Goal: Task Accomplishment & Management: Manage account settings

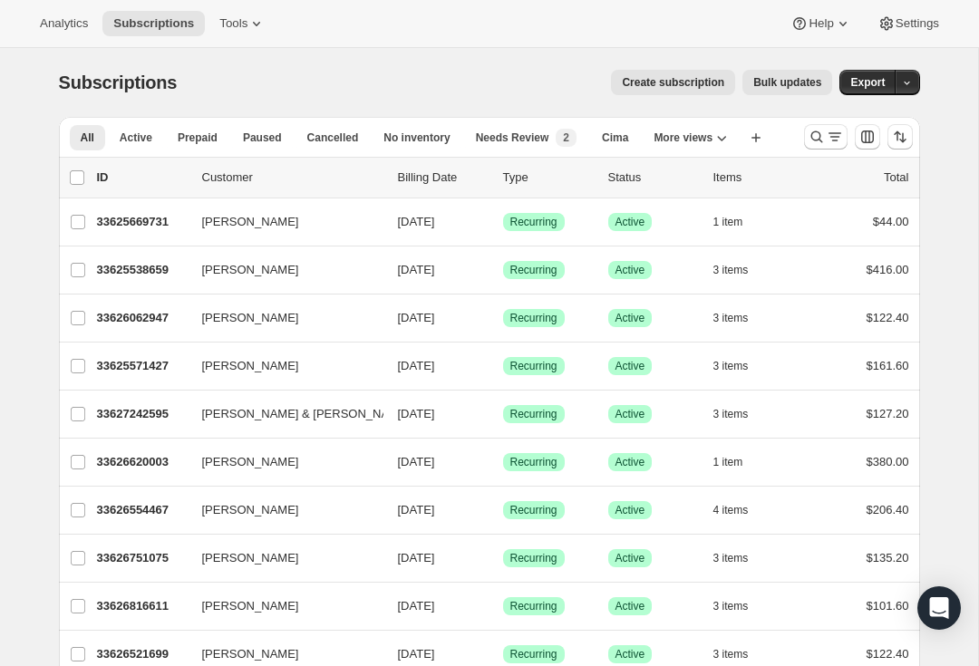
click at [824, 138] on icon "Search and filter results" at bounding box center [817, 137] width 18 height 18
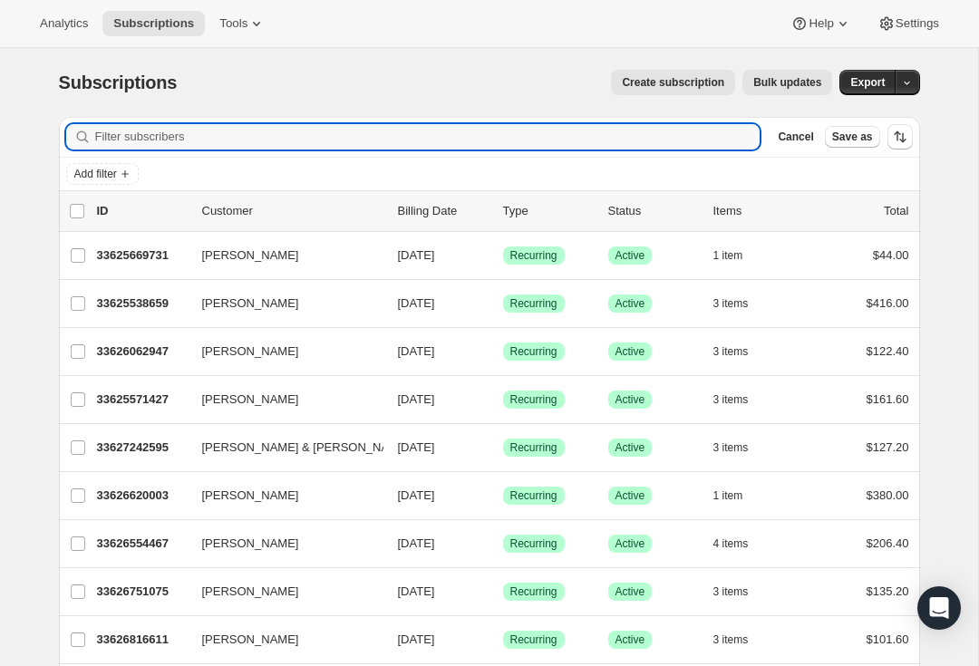
click at [129, 143] on input "Filter subscribers" at bounding box center [427, 136] width 665 height 25
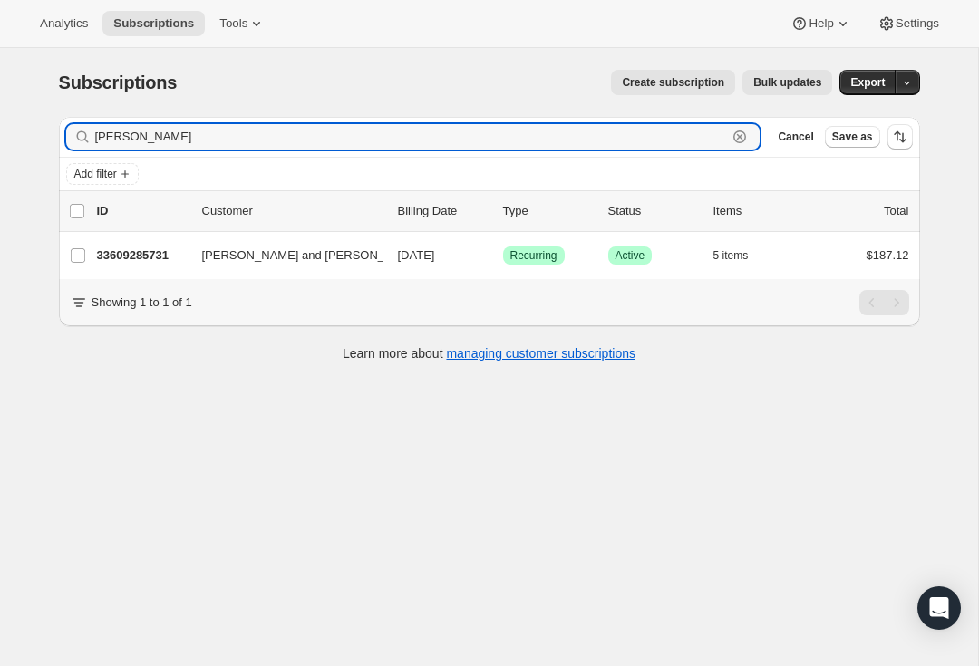
type input "[PERSON_NAME]"
click at [142, 254] on p "33609285731" at bounding box center [142, 256] width 91 height 18
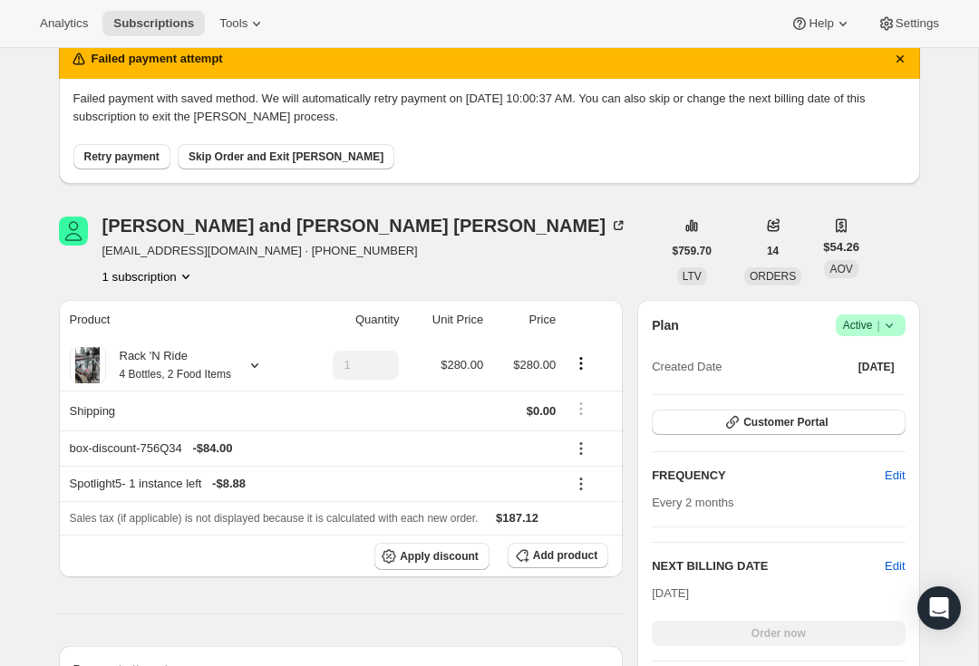
scroll to position [88, 0]
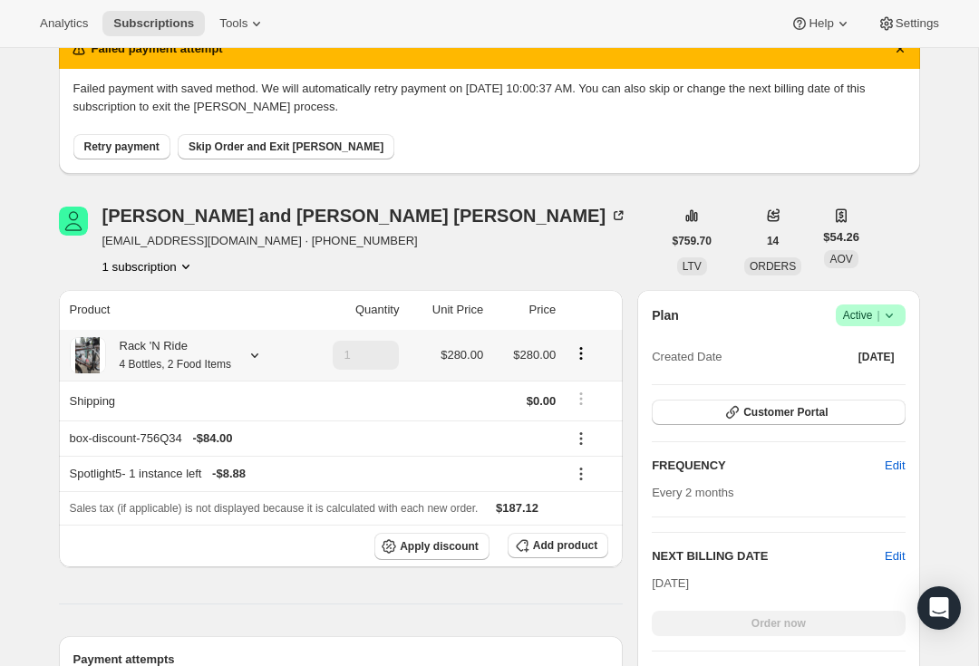
click at [261, 361] on icon at bounding box center [255, 355] width 18 height 18
click at [263, 363] on icon at bounding box center [255, 355] width 18 height 18
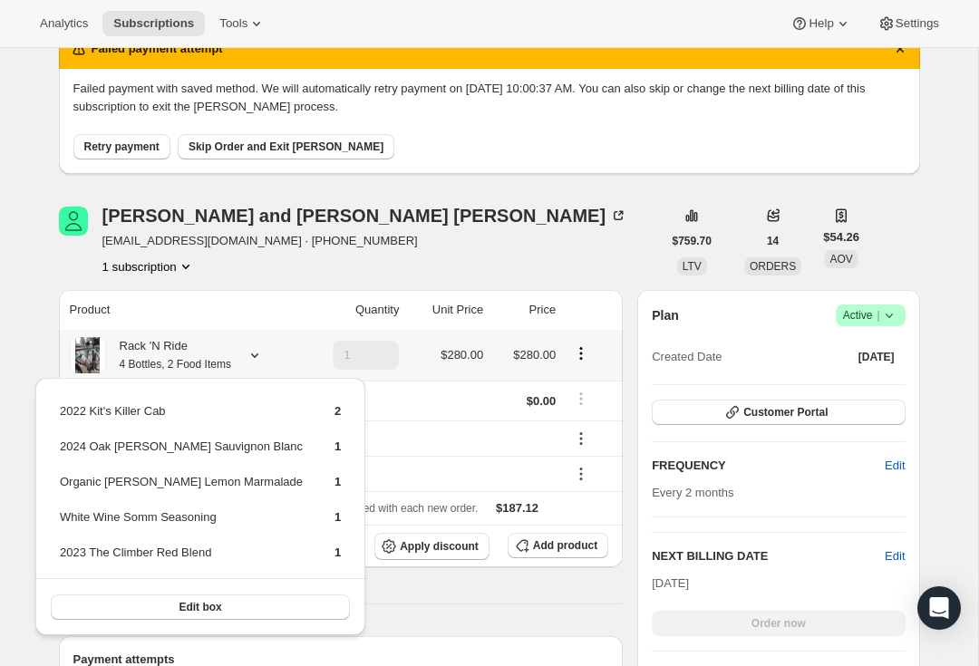
click at [179, 607] on span "Edit box" at bounding box center [200, 607] width 43 height 15
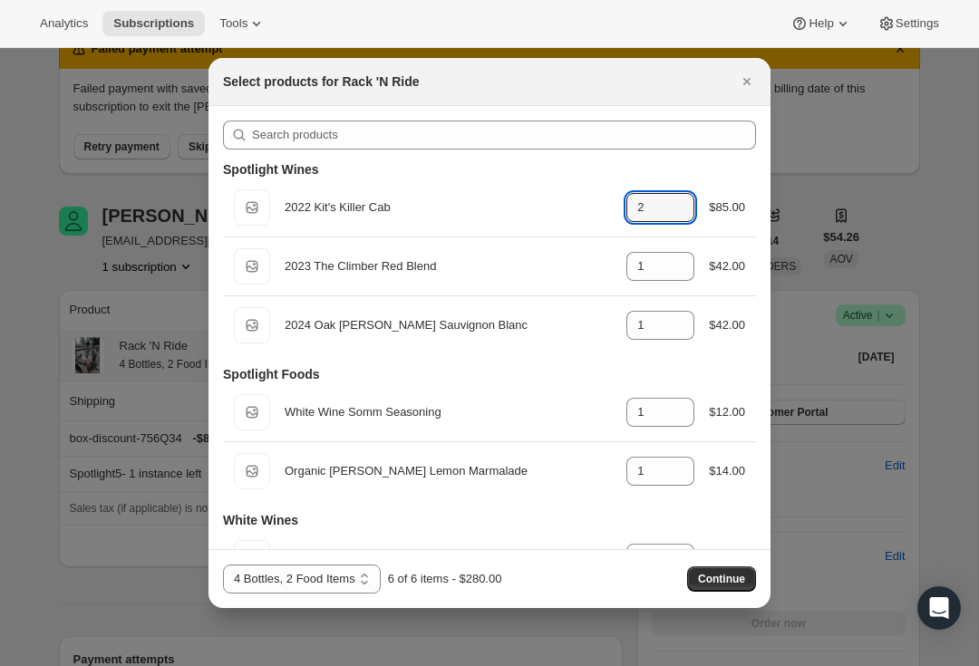
click at [685, 218] on icon ":rdo:" at bounding box center [681, 213] width 18 height 18
click at [682, 218] on icon ":rdo:" at bounding box center [681, 213] width 18 height 18
type input "0"
click at [677, 277] on icon ":rdo:" at bounding box center [681, 272] width 18 height 18
type input "0"
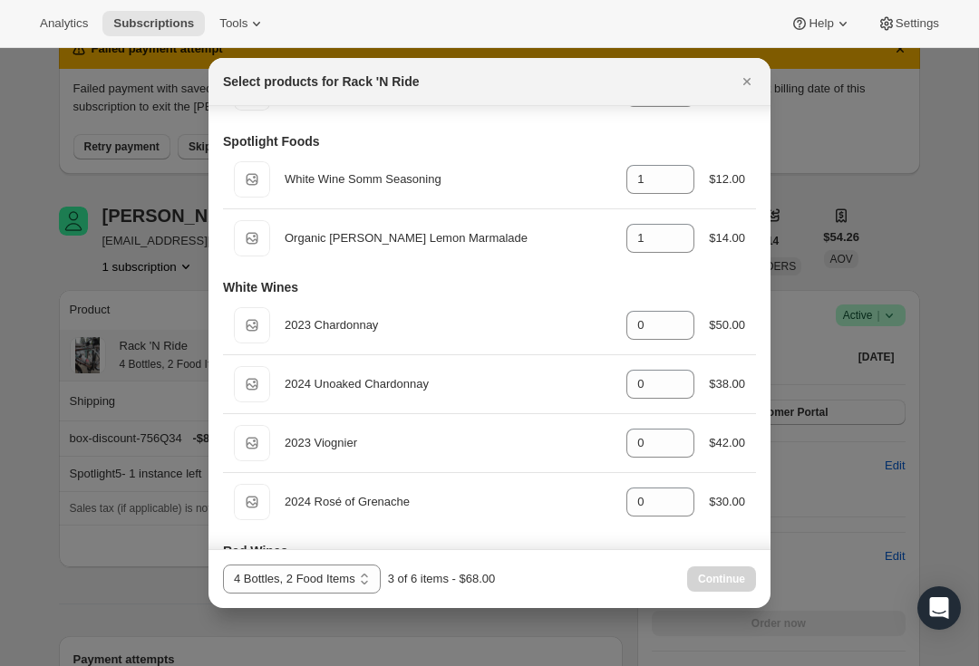
scroll to position [232, 0]
click at [678, 185] on icon ":rdo:" at bounding box center [681, 186] width 18 height 18
type input "0"
click at [678, 253] on icon ":rdo:" at bounding box center [681, 245] width 18 height 18
type input "0"
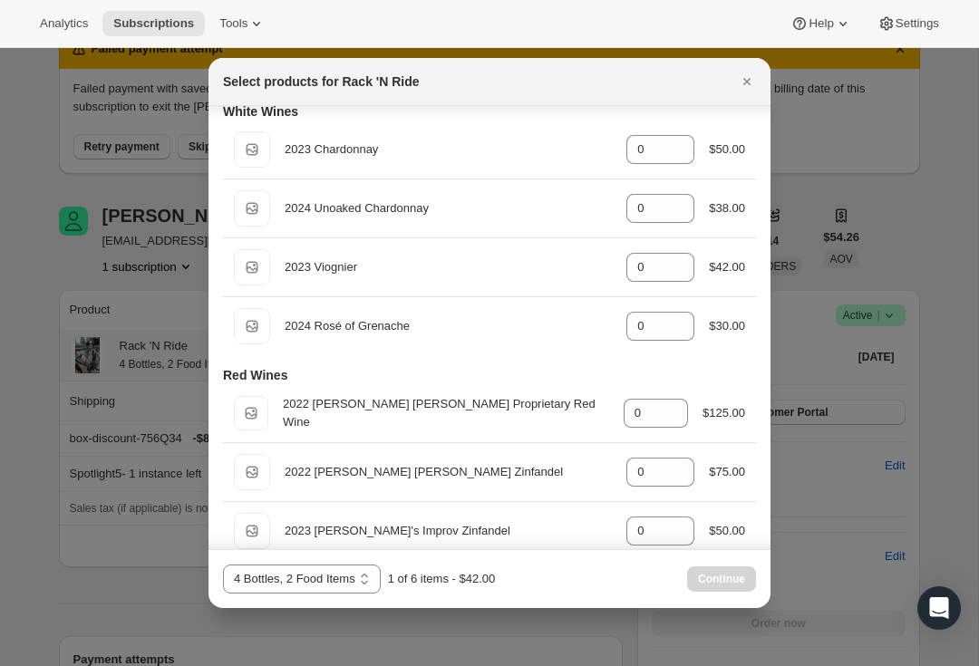
scroll to position [410, 0]
click at [687, 136] on div "0" at bounding box center [660, 148] width 68 height 29
click at [675, 151] on icon ":rdo:" at bounding box center [681, 154] width 18 height 18
click at [679, 137] on icon ":rdo:" at bounding box center [681, 143] width 18 height 18
type input "1"
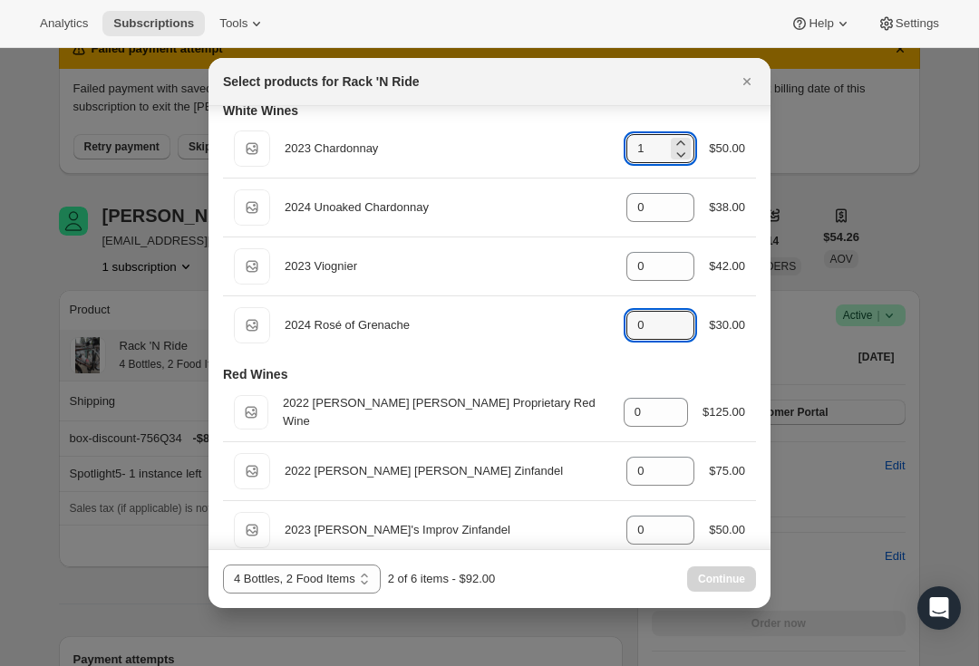
click at [680, 319] on icon ":rdo:" at bounding box center [681, 320] width 18 height 18
click at [694, 313] on div "Default Title 2024 Rosé of Grenache gid://shopify/ProductVariant/43441594630243…" at bounding box center [489, 325] width 511 height 36
click at [681, 315] on icon ":rdo:" at bounding box center [681, 320] width 18 height 18
type input "2"
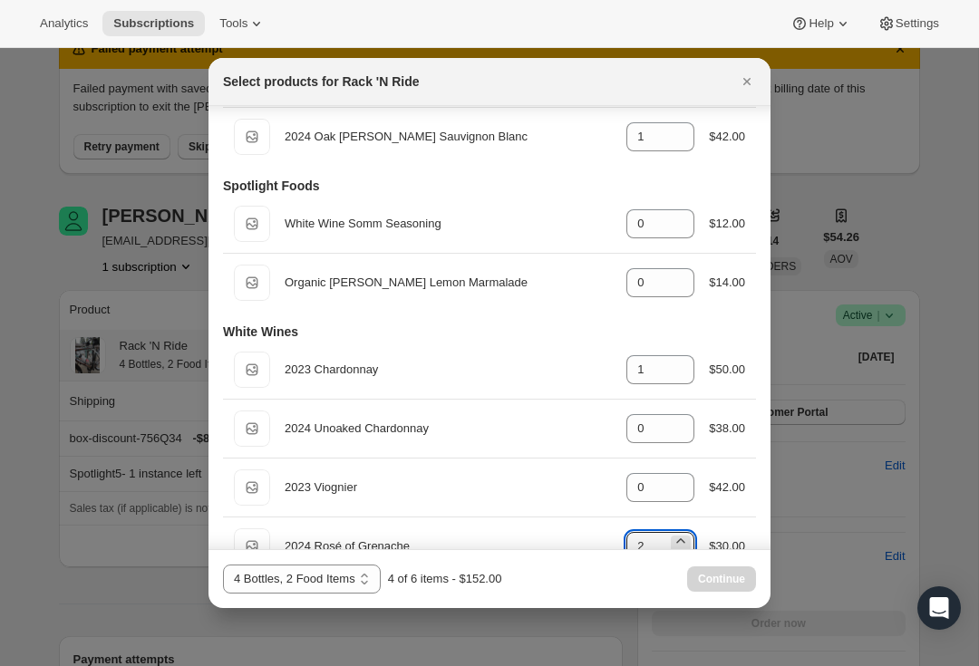
scroll to position [180, 0]
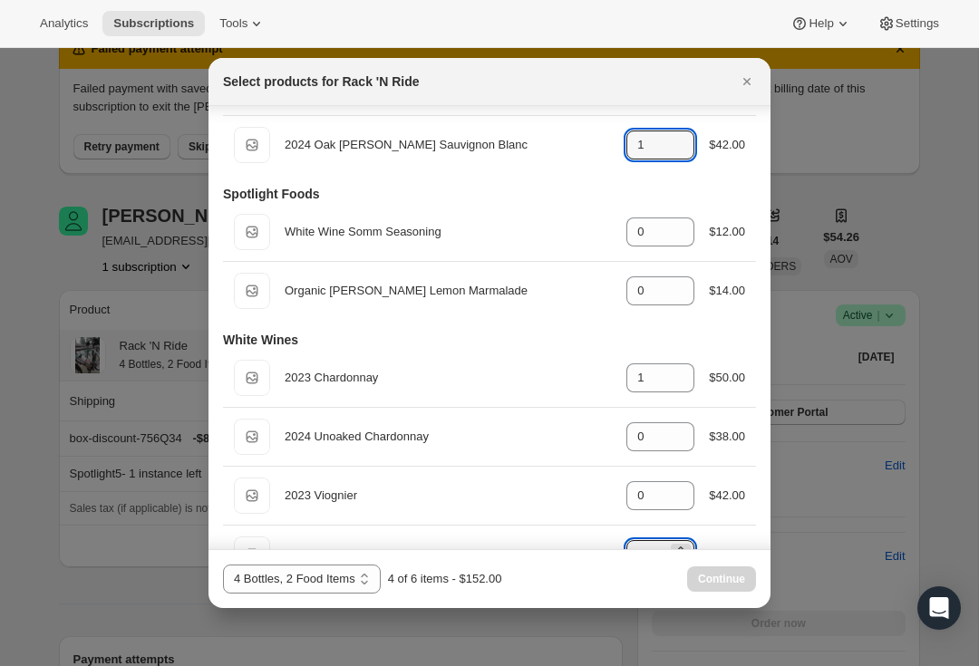
click at [678, 132] on icon ":rdo:" at bounding box center [681, 140] width 18 height 18
type input "2"
click at [675, 370] on icon ":rdo:" at bounding box center [681, 372] width 18 height 18
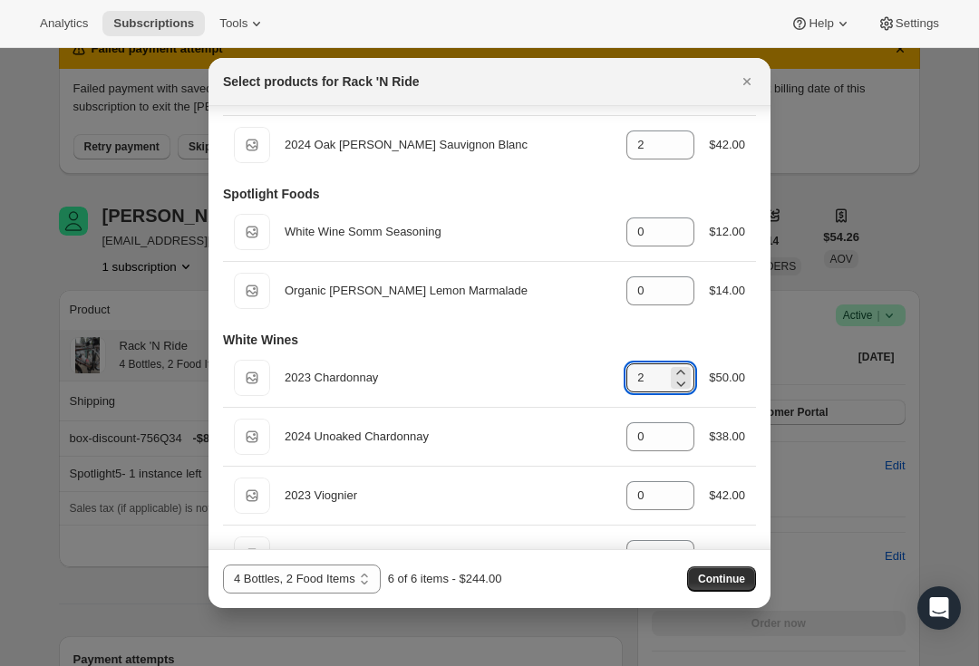
click at [679, 387] on icon ":rdo:" at bounding box center [681, 383] width 18 height 18
type input "1"
click at [681, 153] on icon ":rdo:" at bounding box center [681, 150] width 18 height 18
type input "1"
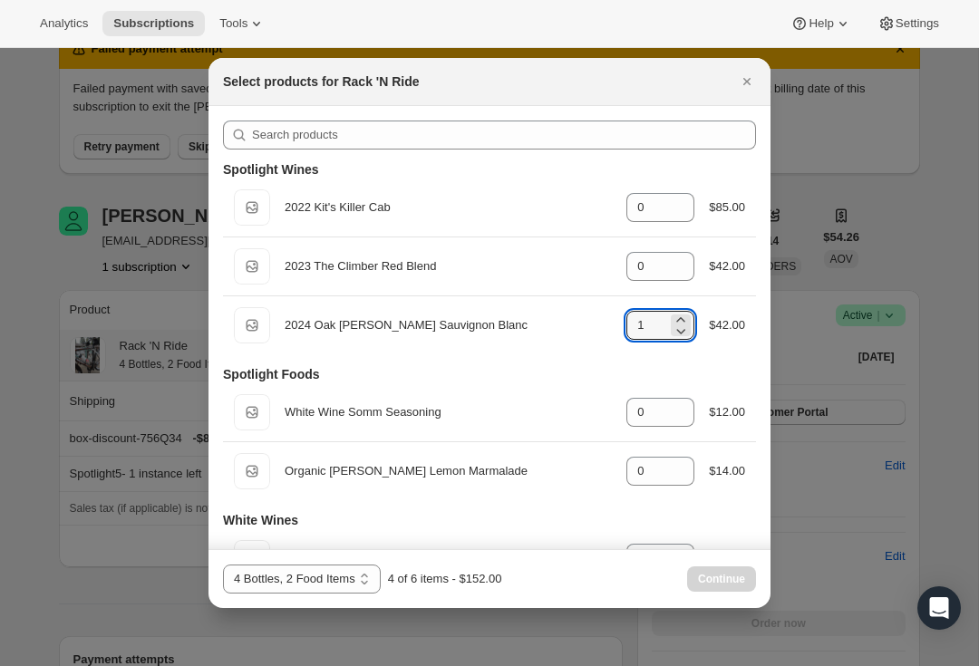
scroll to position [0, 0]
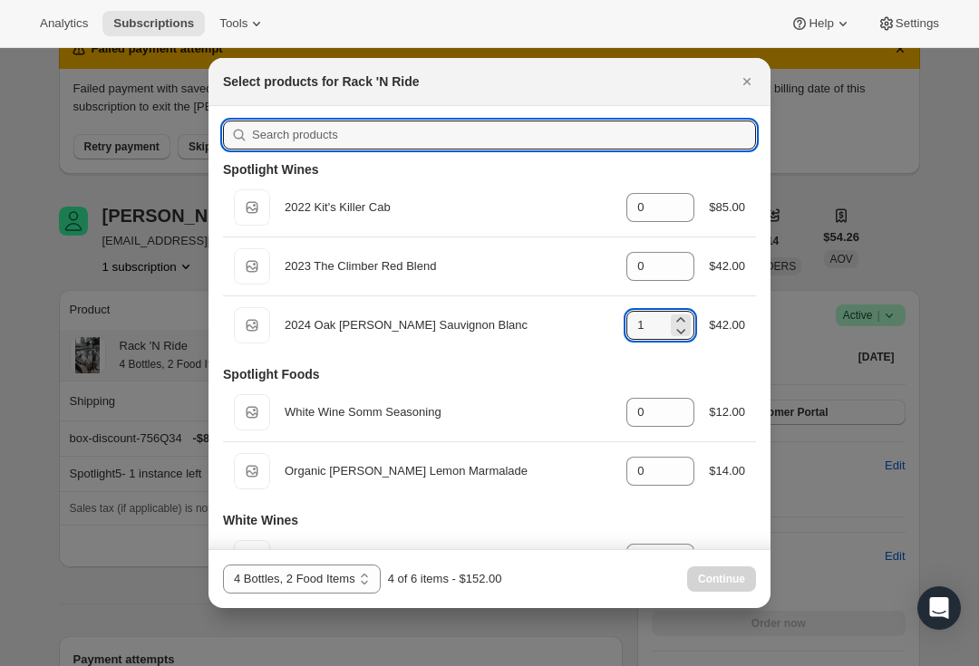
click at [408, 141] on input ":rdo:" at bounding box center [504, 135] width 504 height 29
type input "N"
type input "1"
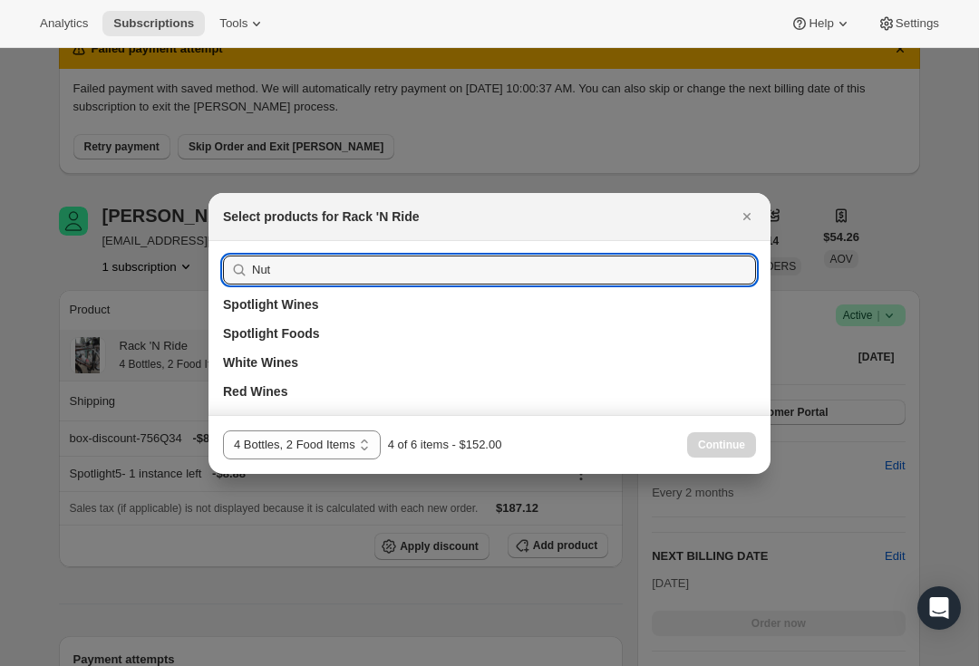
click at [476, 266] on input "Nut" at bounding box center [504, 270] width 504 height 29
type input "N"
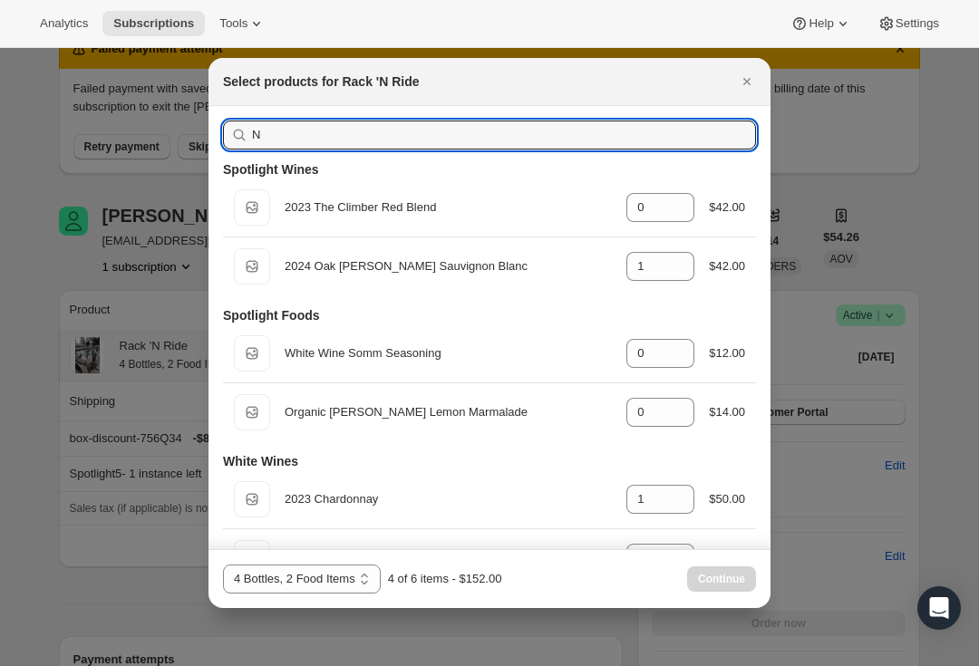
type input "0"
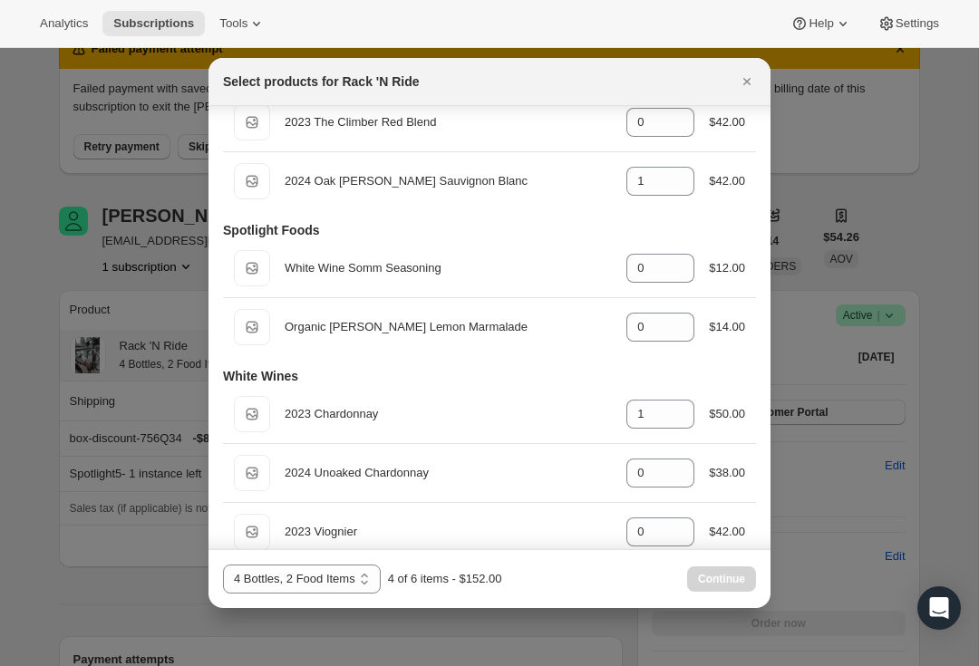
scroll to position [147, 0]
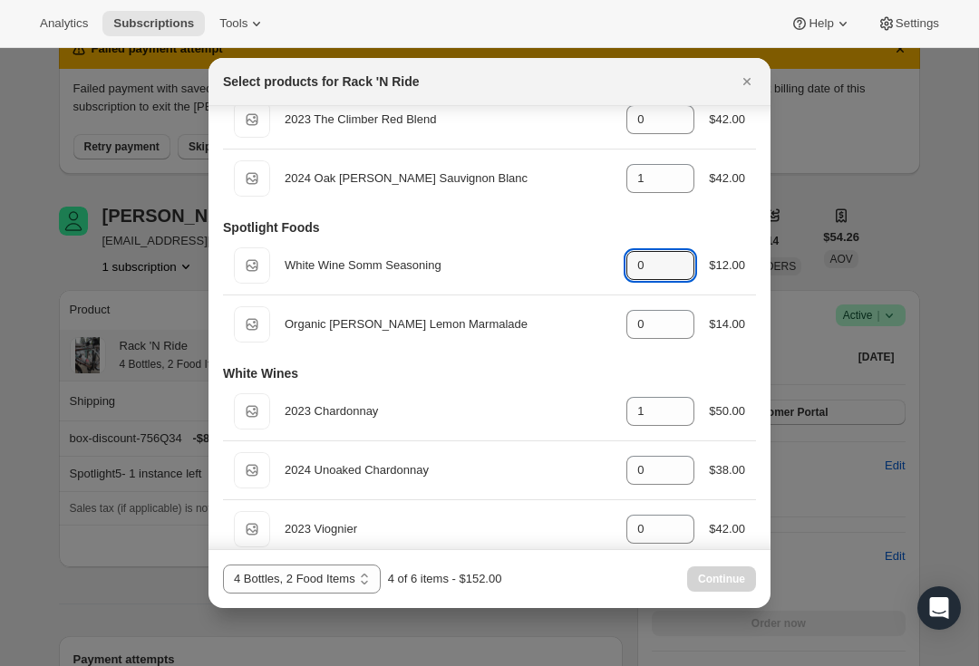
click at [677, 256] on icon ":rdo:" at bounding box center [681, 260] width 18 height 18
type input "1"
click at [679, 319] on icon ":rdo:" at bounding box center [681, 319] width 18 height 18
type input "1"
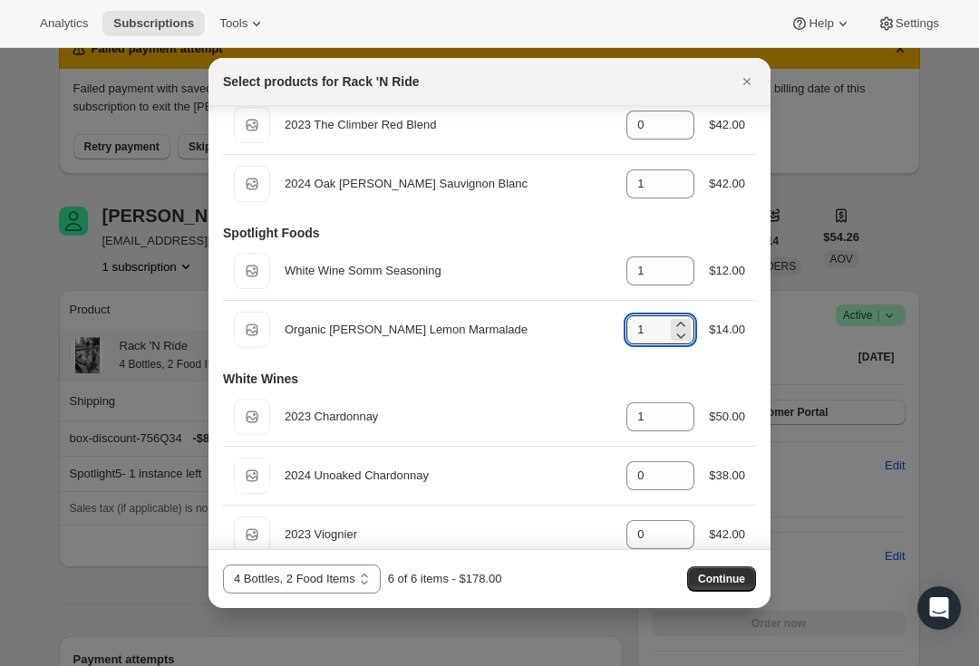
scroll to position [138, 0]
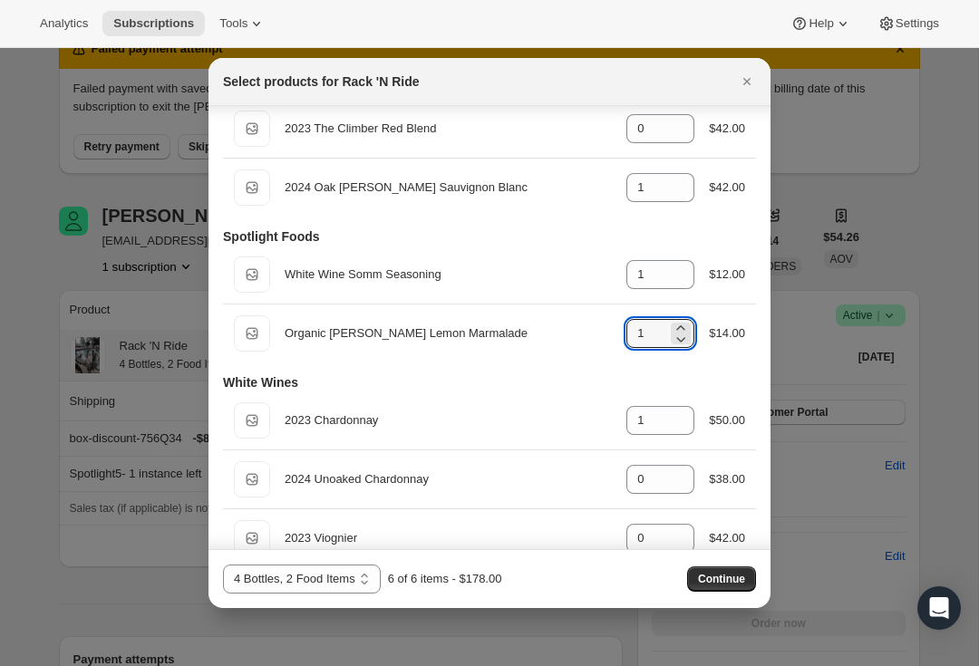
click at [736, 587] on button "Continue" at bounding box center [721, 578] width 69 height 25
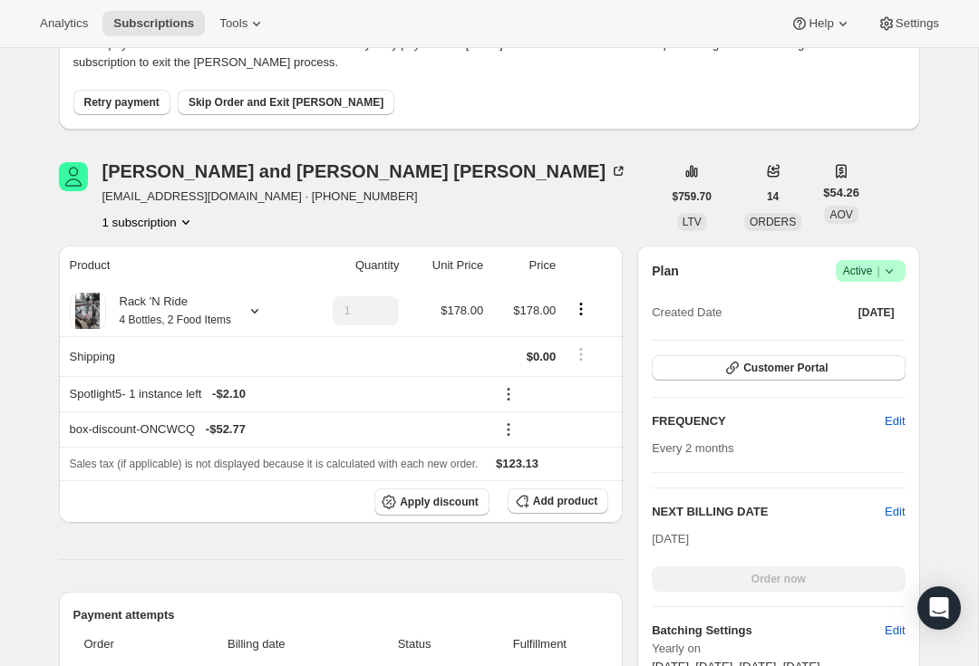
scroll to position [218, 0]
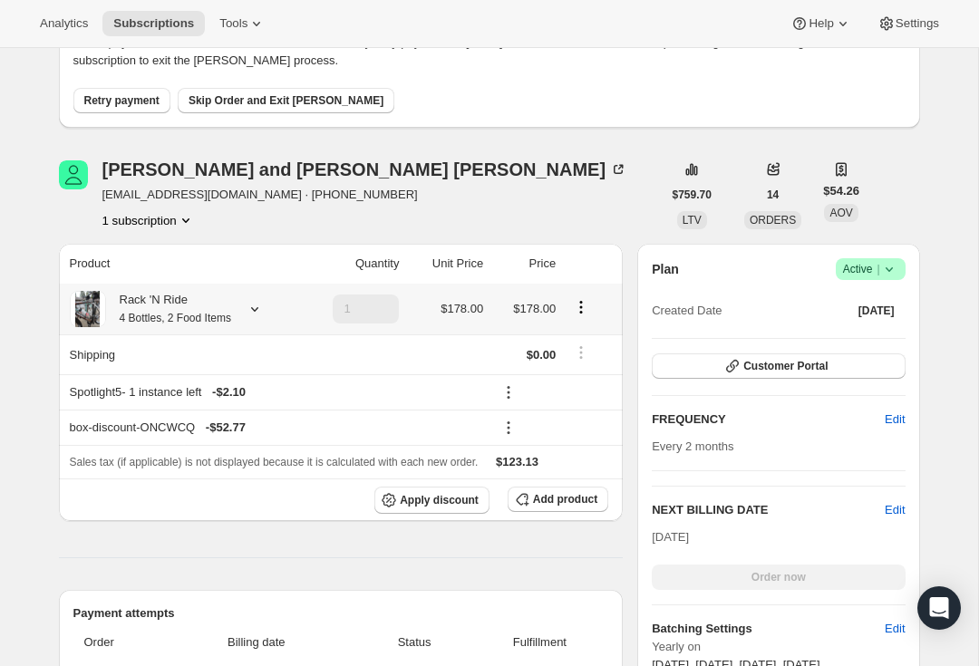
click at [261, 300] on icon at bounding box center [255, 309] width 18 height 18
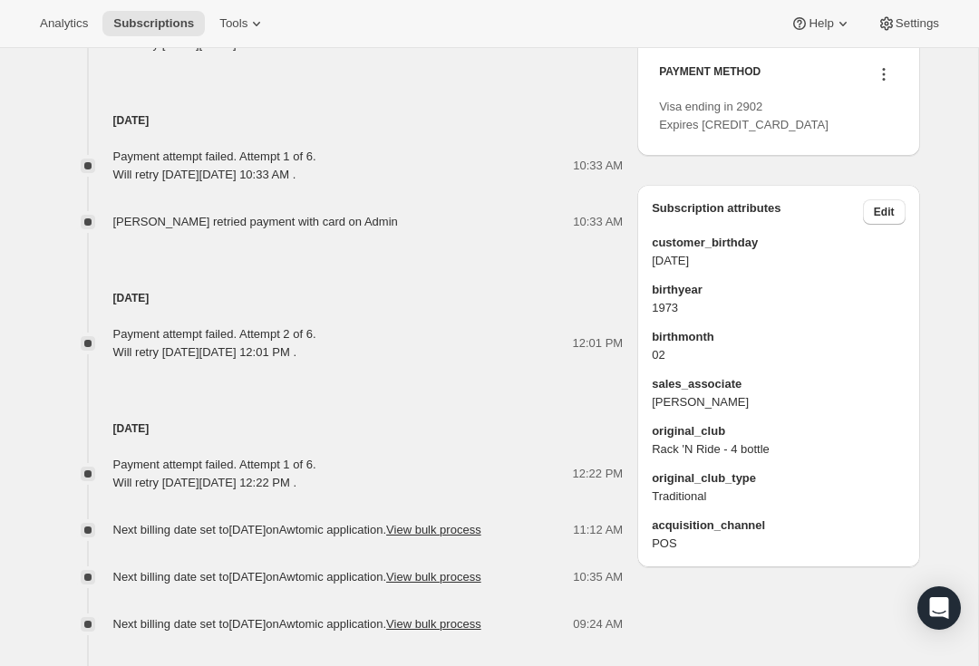
scroll to position [1211, 0]
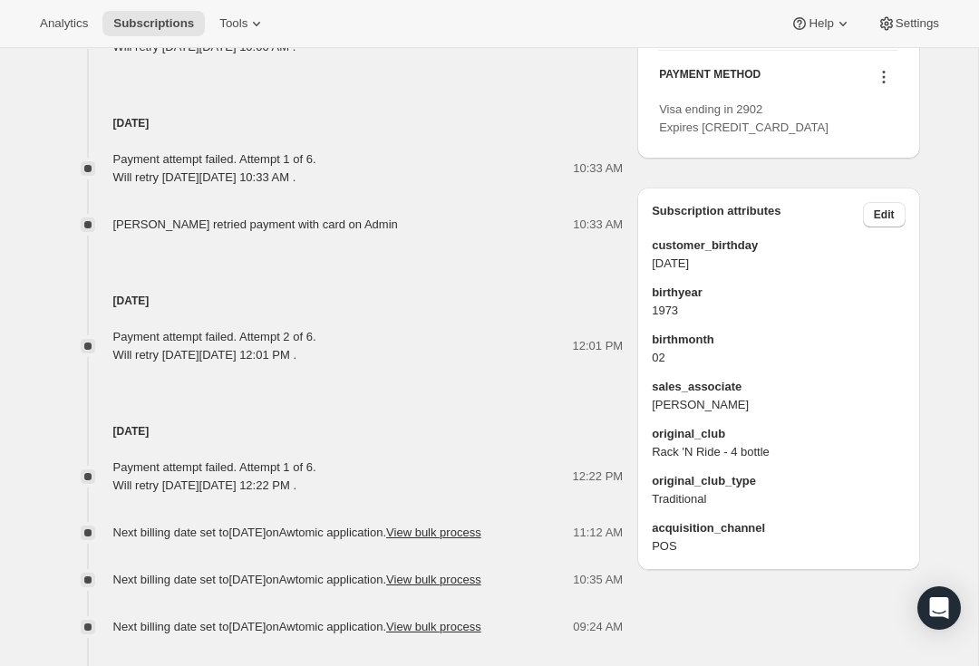
click at [876, 86] on icon at bounding box center [884, 77] width 18 height 18
click at [887, 270] on span "Add credit card" at bounding box center [879, 263] width 127 height 18
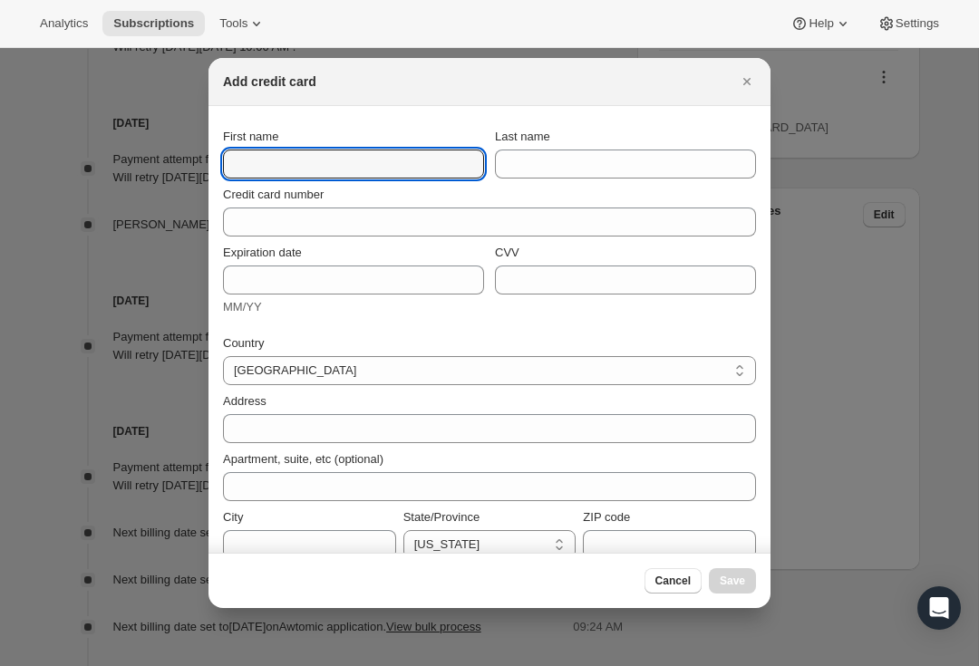
click at [381, 155] on input "First name" at bounding box center [353, 164] width 261 height 29
type input "[PERSON_NAME]"
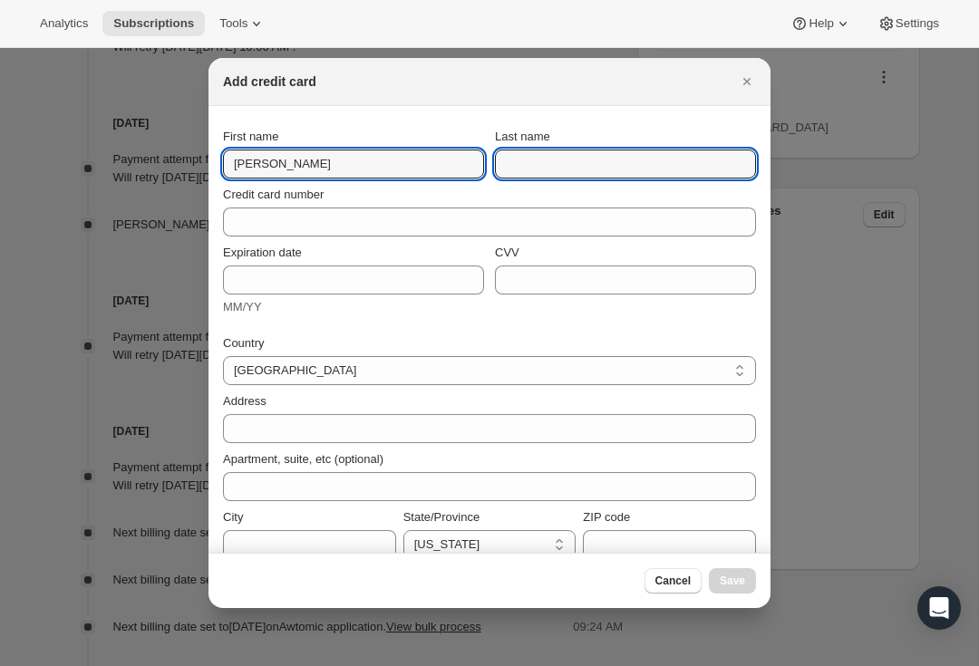
click at [550, 161] on input "Last name" at bounding box center [625, 164] width 261 height 29
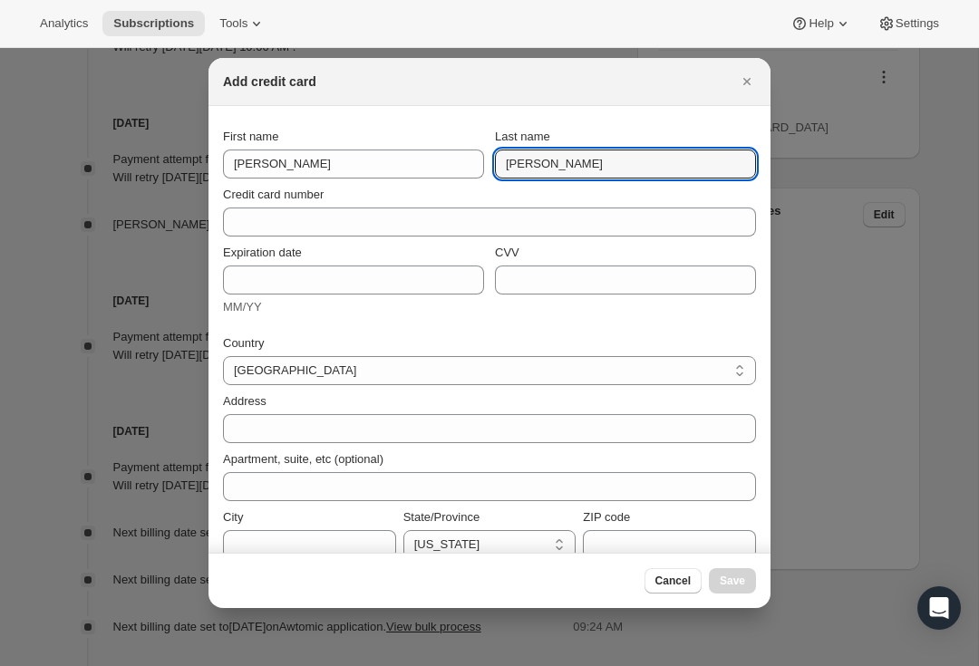
type input "[PERSON_NAME]"
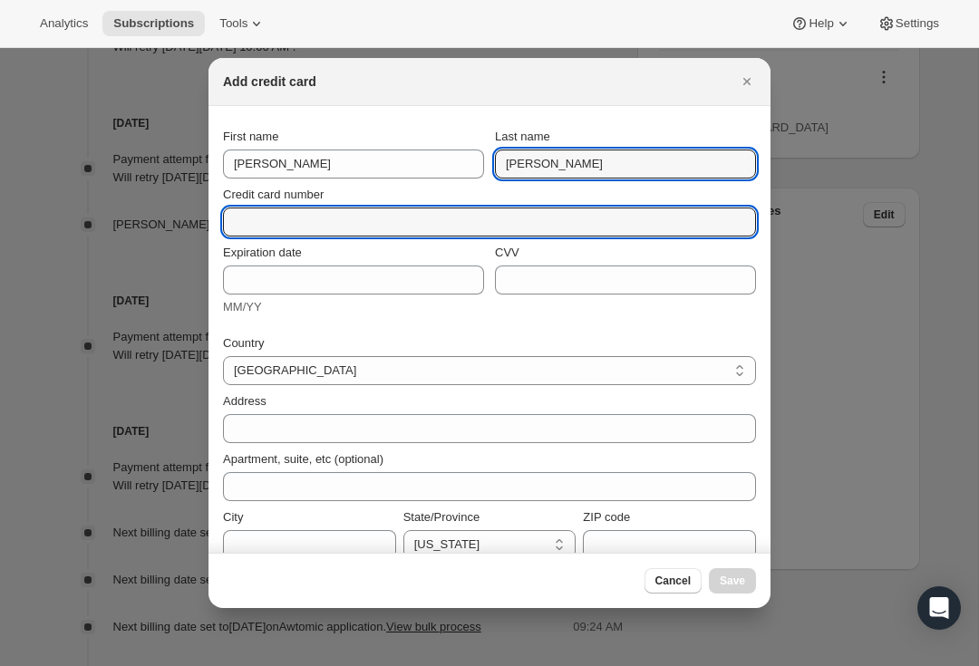
click at [396, 218] on input "Credit card number" at bounding box center [482, 222] width 518 height 29
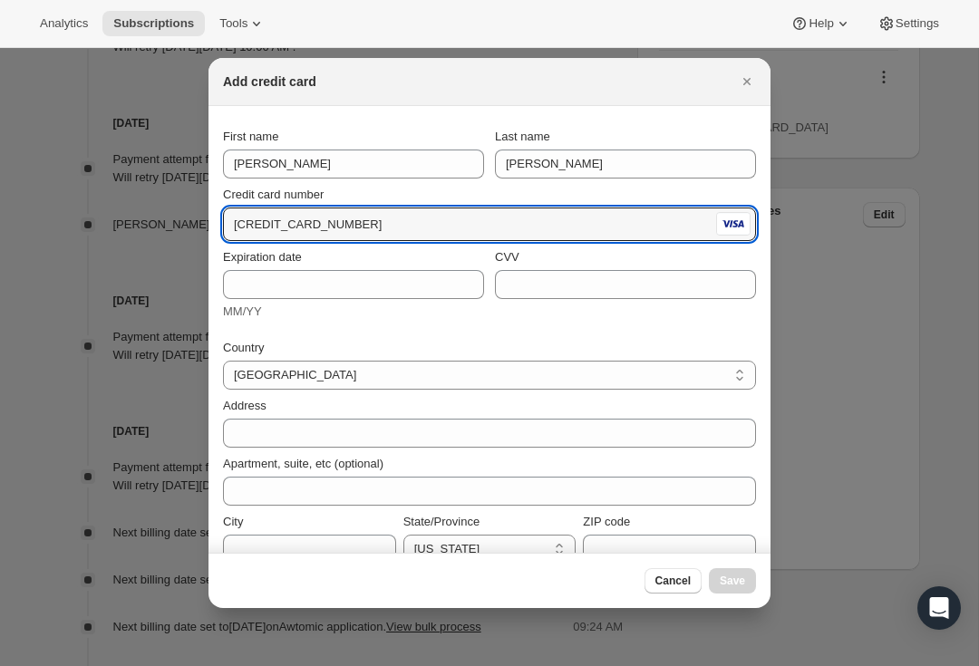
type input "[CREDIT_CARD_NUMBER]"
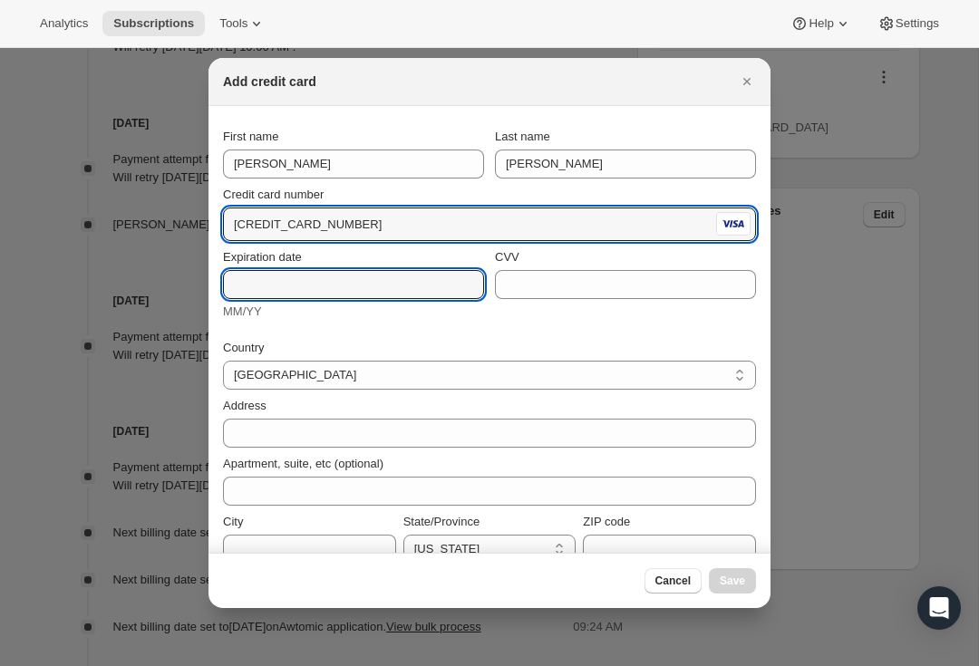
click at [414, 281] on input "Expiration date" at bounding box center [353, 284] width 261 height 29
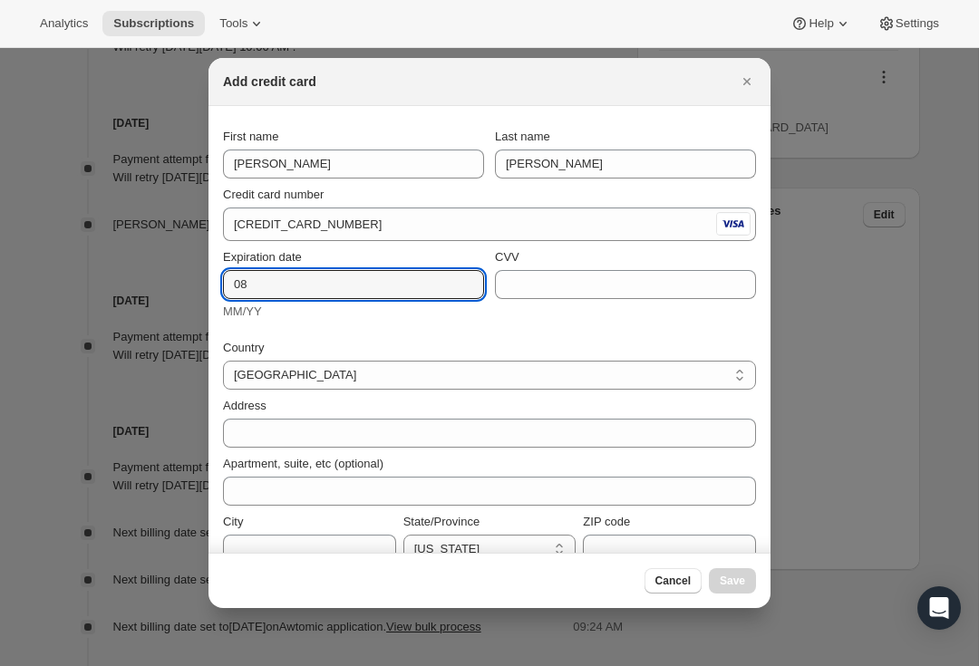
type input "08"
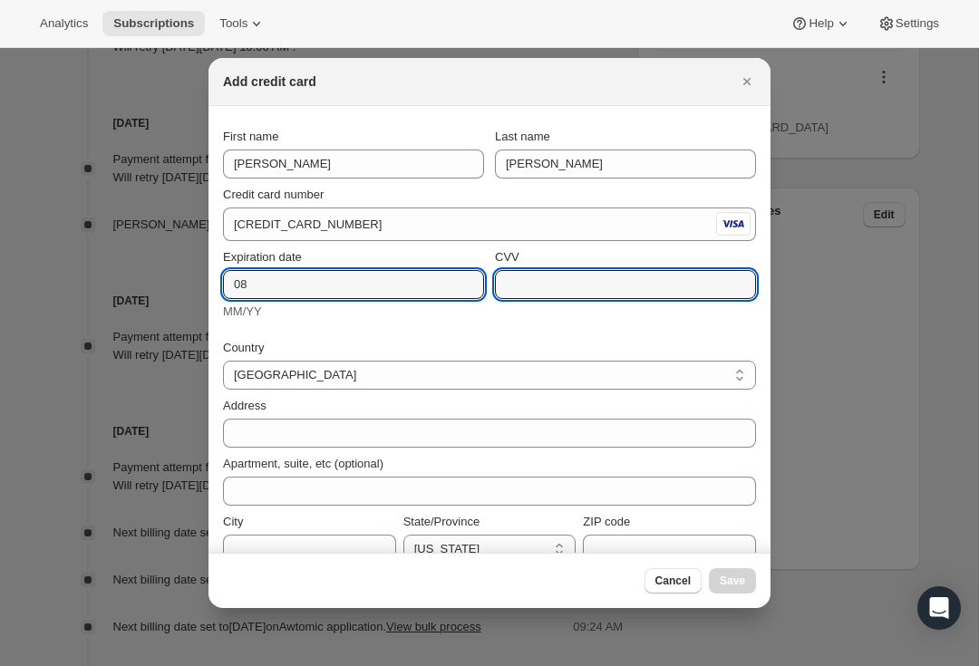
click at [570, 293] on input "CVV" at bounding box center [625, 284] width 261 height 29
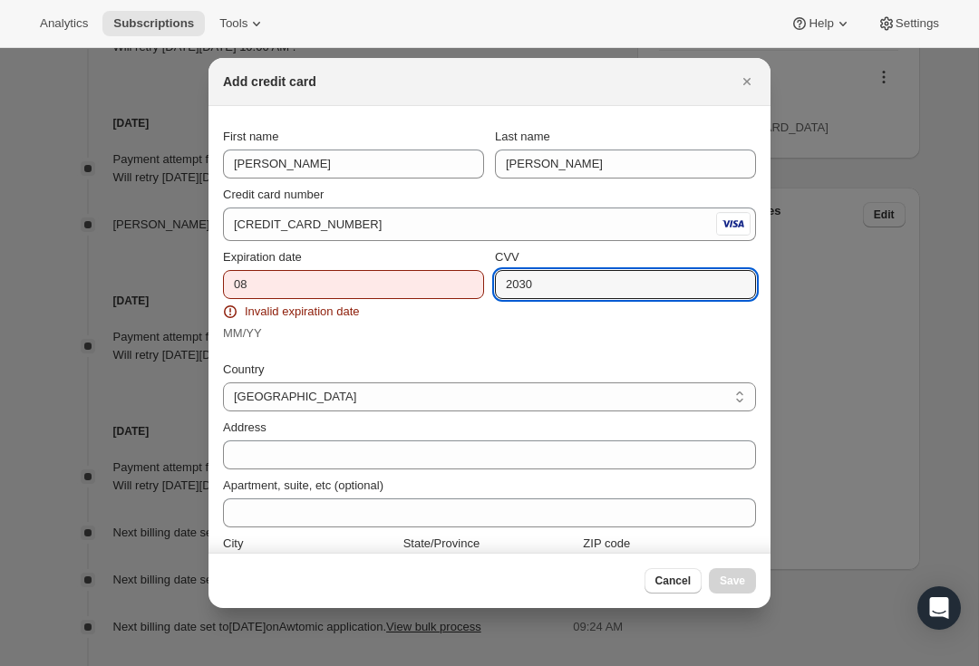
type input "2030"
click at [392, 392] on select "[GEOGRAPHIC_DATA]" at bounding box center [489, 396] width 533 height 29
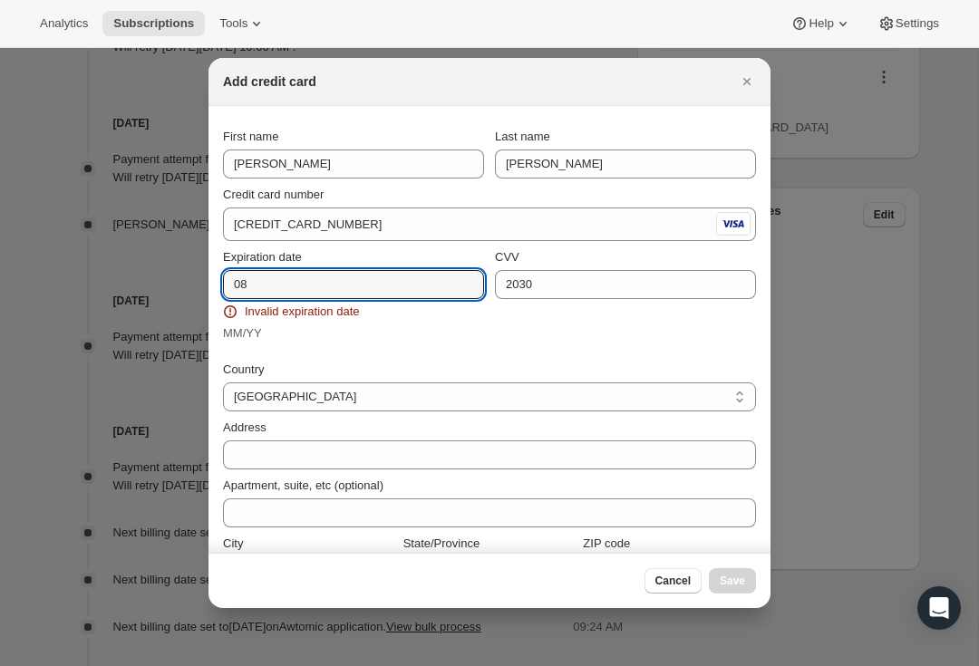
click at [293, 283] on input "08" at bounding box center [353, 284] width 261 height 29
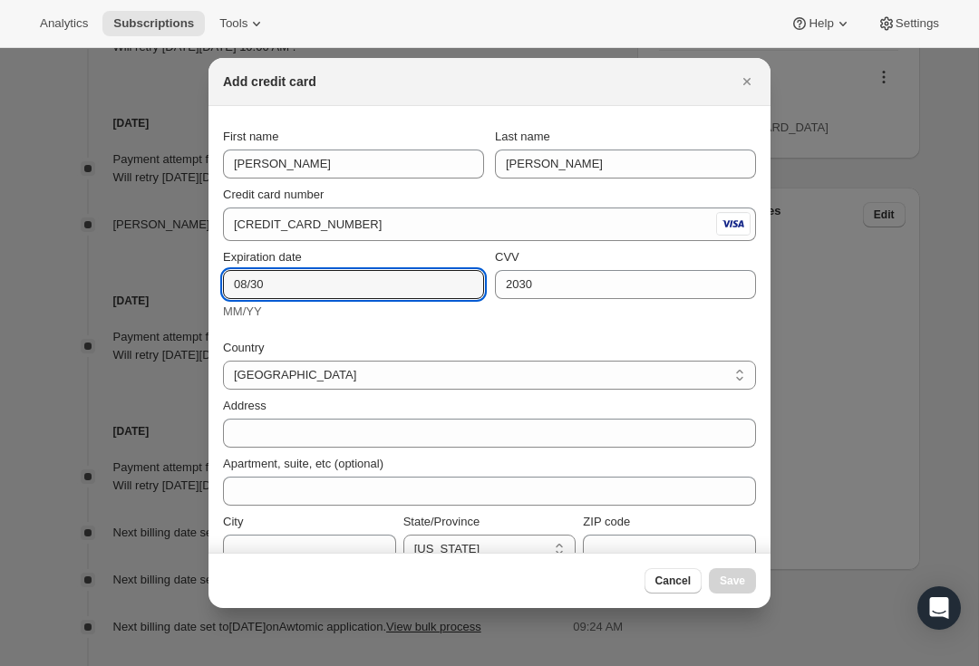
type input "08/30"
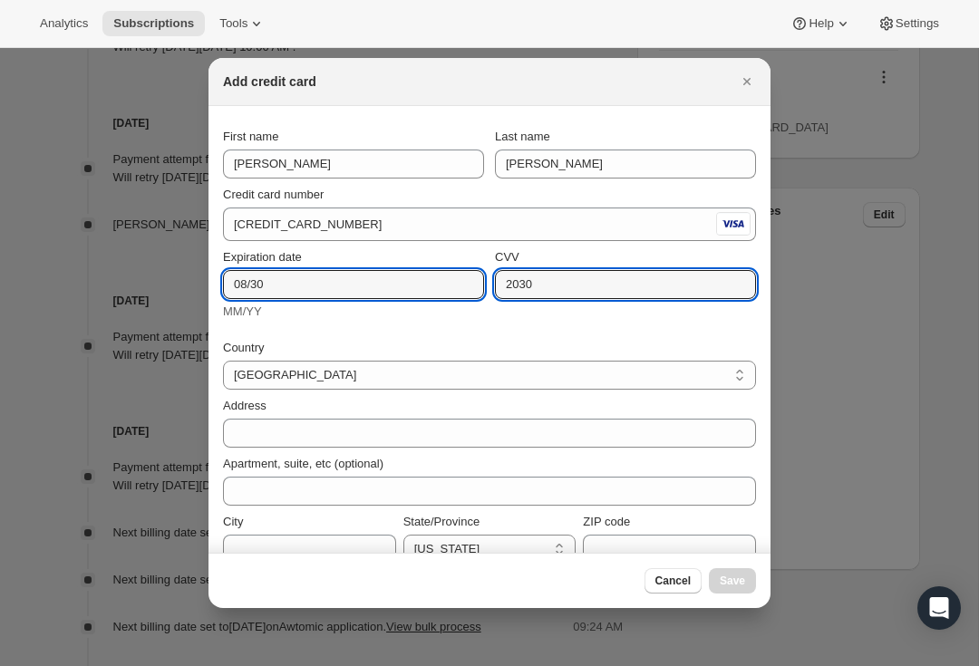
click at [595, 284] on input "2030" at bounding box center [625, 284] width 261 height 29
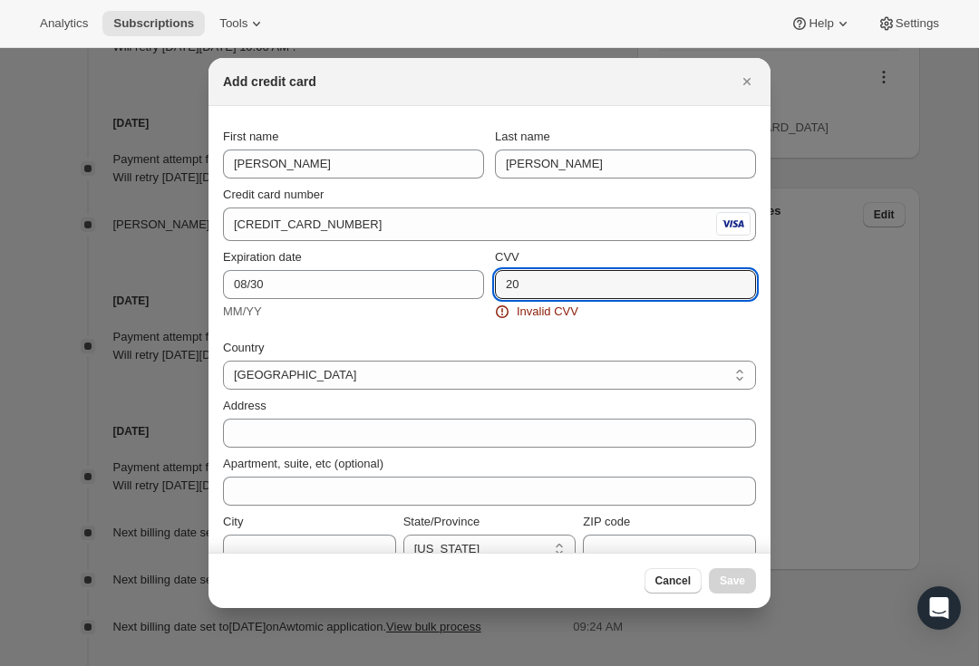
type input "2"
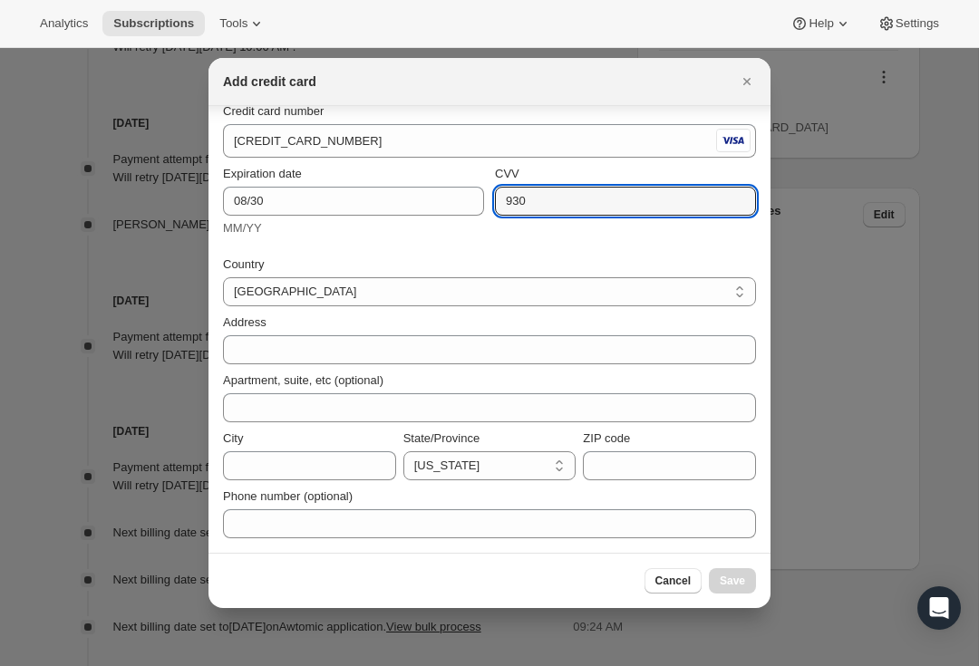
scroll to position [83, 0]
type input "930"
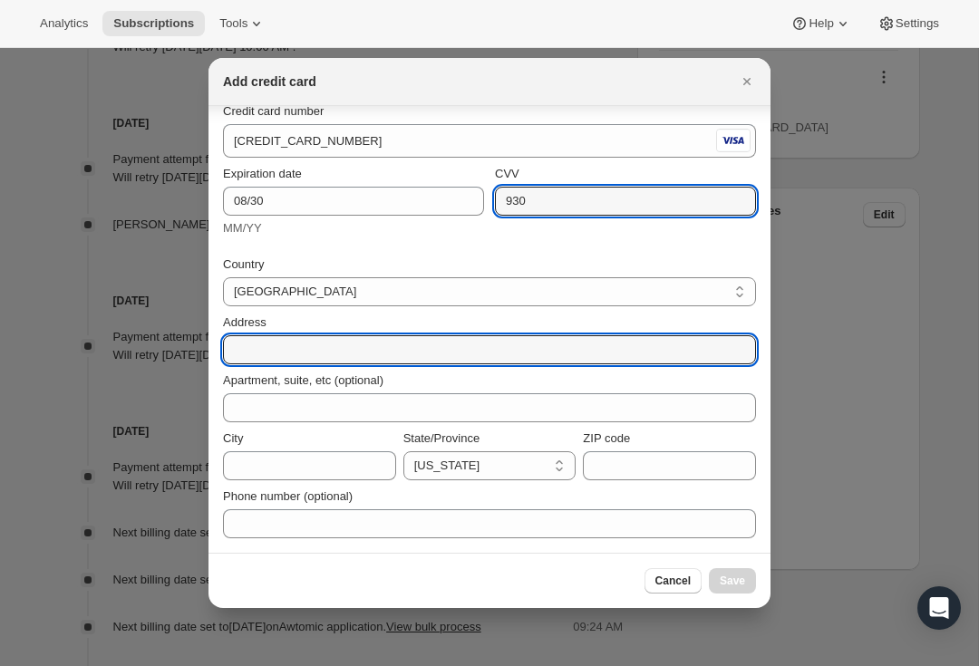
click at [534, 356] on input "Address" at bounding box center [489, 349] width 533 height 29
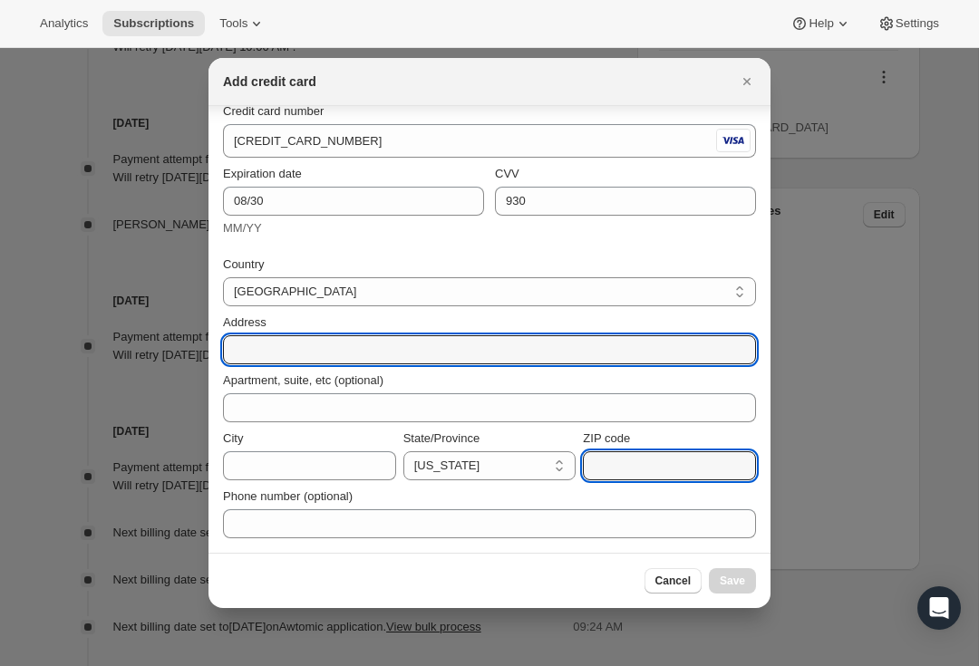
click at [642, 470] on div "ZIP code" at bounding box center [669, 455] width 173 height 51
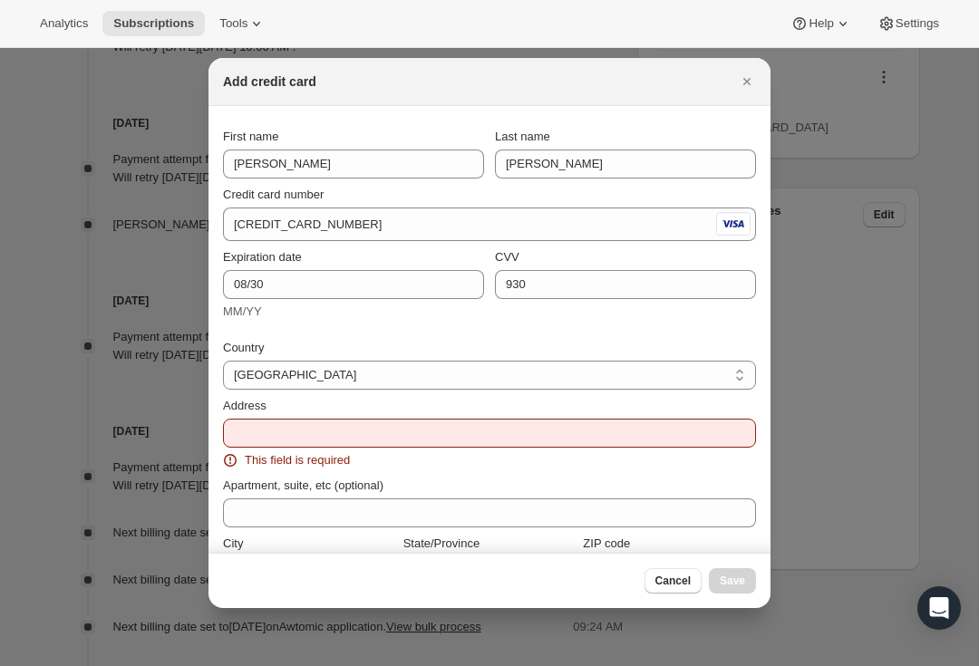
scroll to position [0, 0]
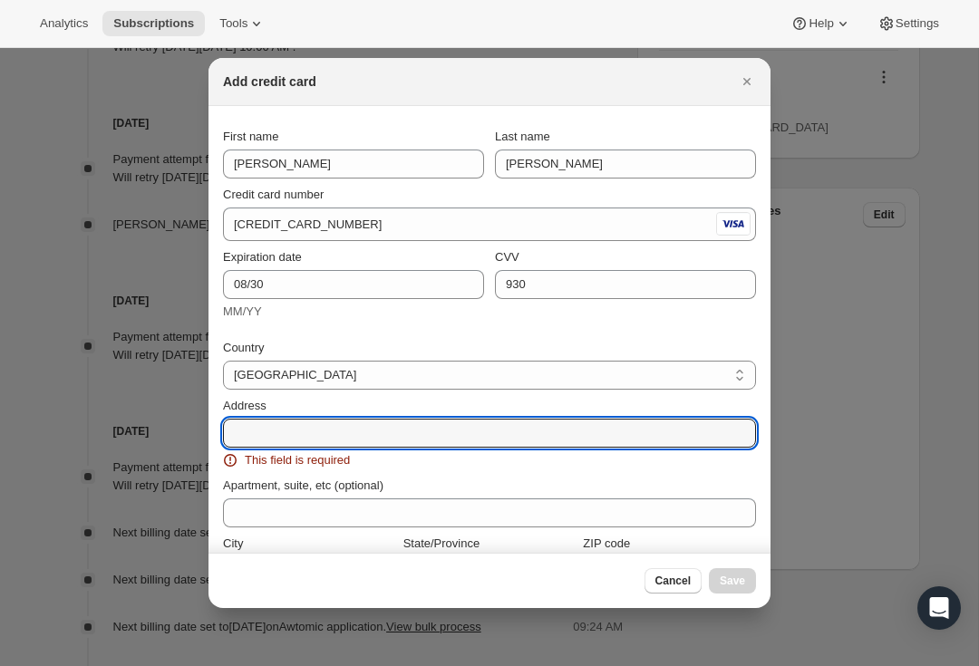
click at [252, 444] on input "Address" at bounding box center [489, 433] width 533 height 29
click at [519, 444] on input "Address" at bounding box center [489, 433] width 533 height 29
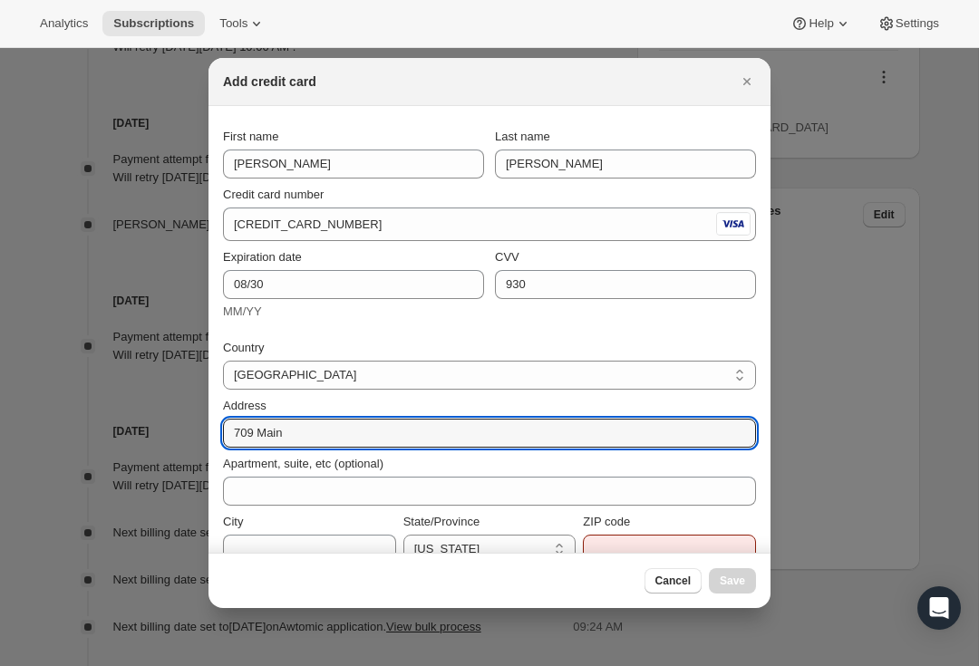
type input "709 Main"
click at [305, 539] on input "City" at bounding box center [309, 549] width 173 height 29
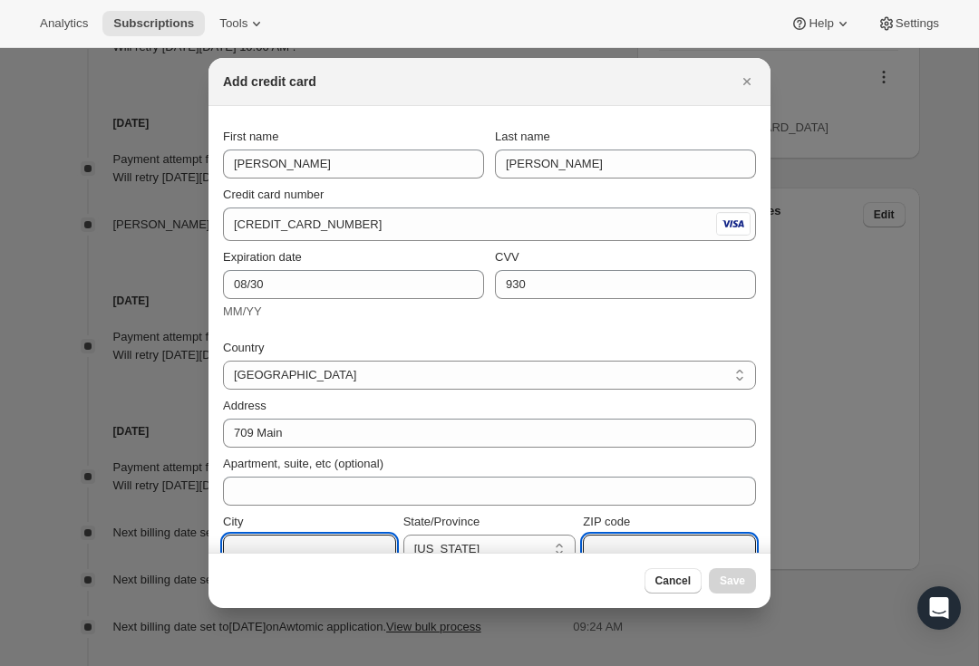
click at [644, 547] on input "ZIP code" at bounding box center [669, 549] width 173 height 29
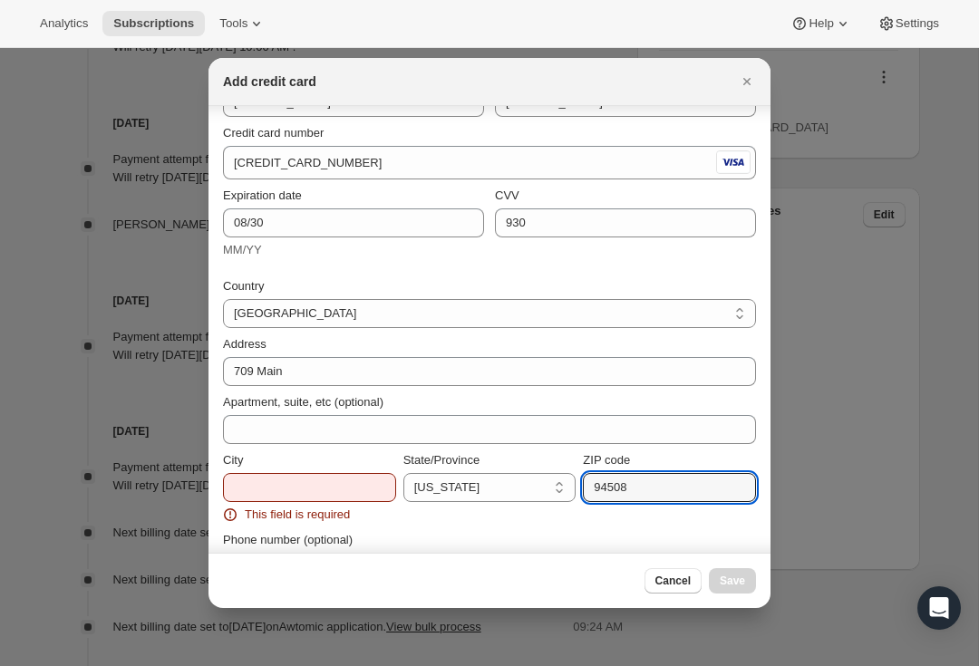
scroll to position [69, 0]
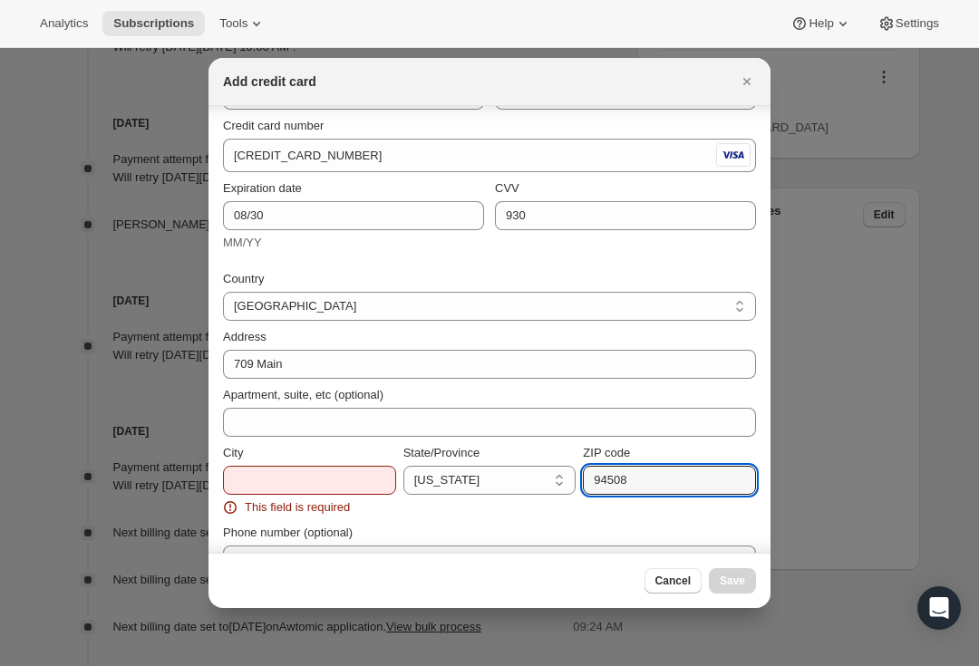
type input "94508"
click at [311, 487] on input "City" at bounding box center [309, 480] width 173 height 29
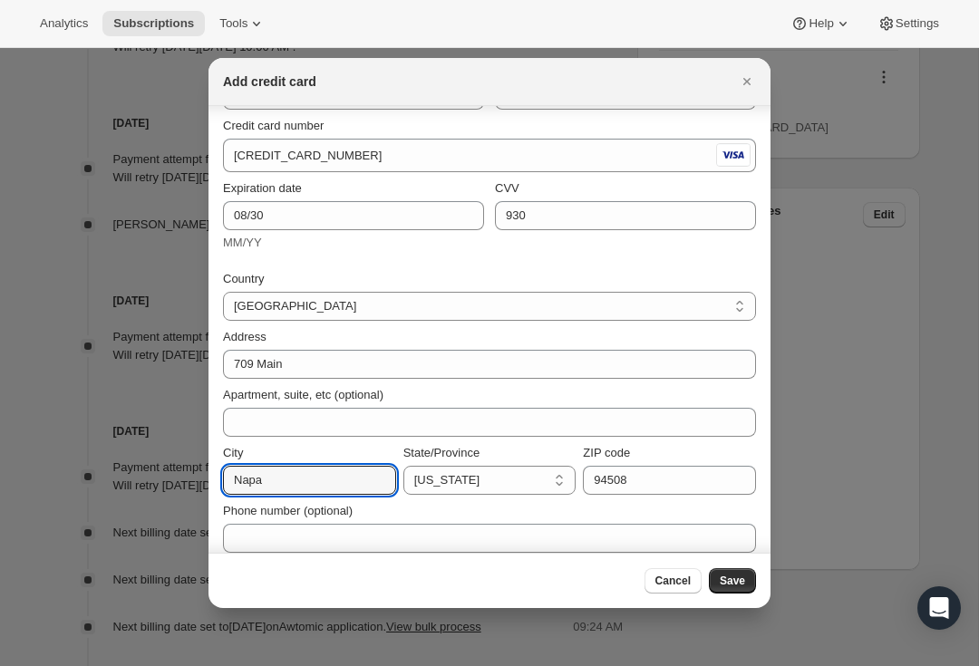
type input "Napa"
click at [738, 576] on span "Save" at bounding box center [732, 581] width 25 height 15
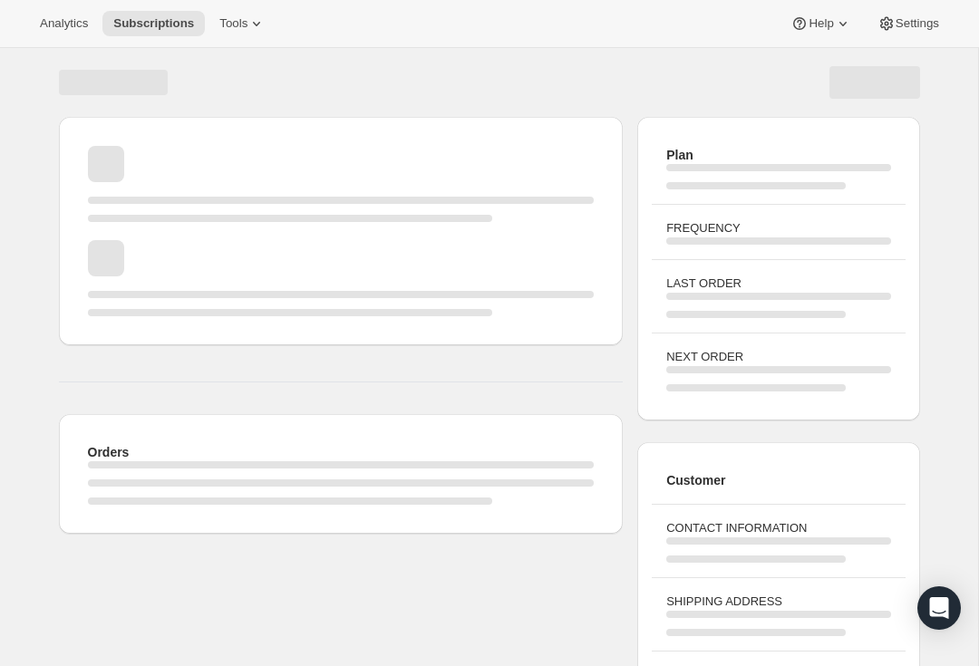
scroll to position [153, 0]
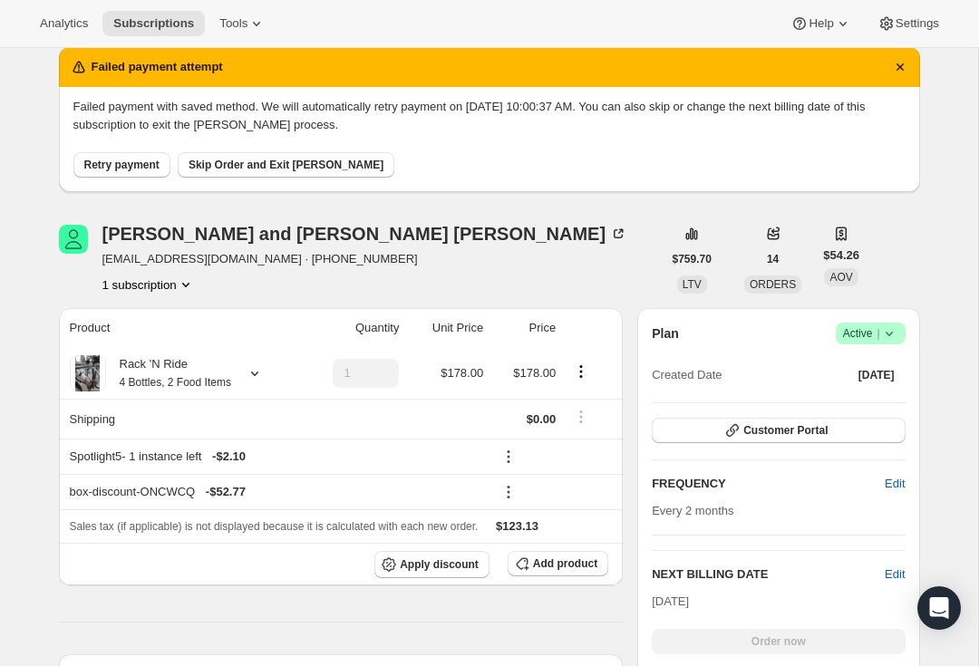
click at [120, 163] on span "Retry payment" at bounding box center [121, 165] width 75 height 15
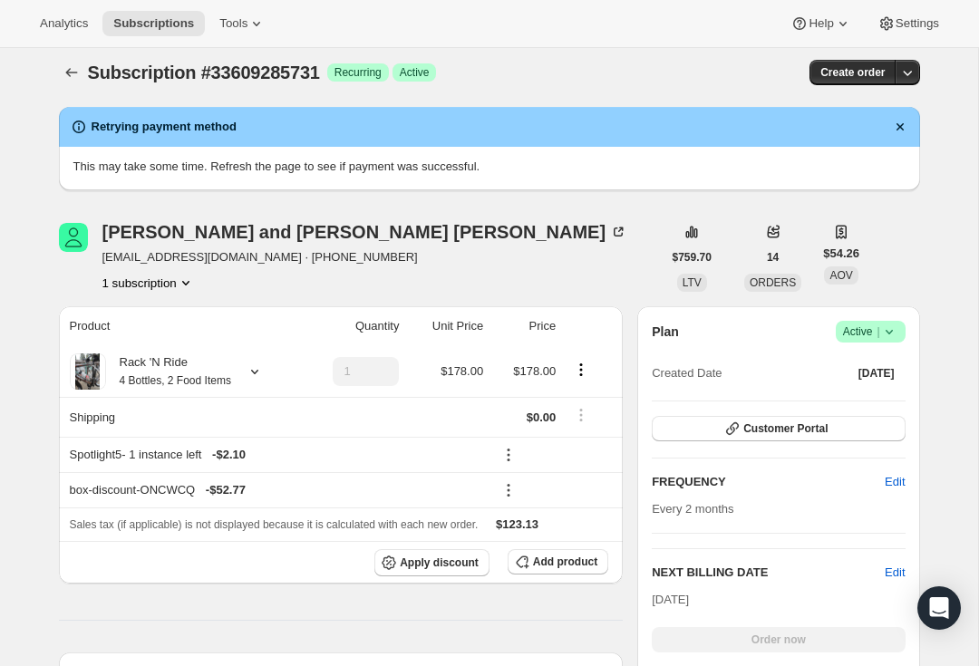
scroll to position [24, 0]
